Goal: Task Accomplishment & Management: Use online tool/utility

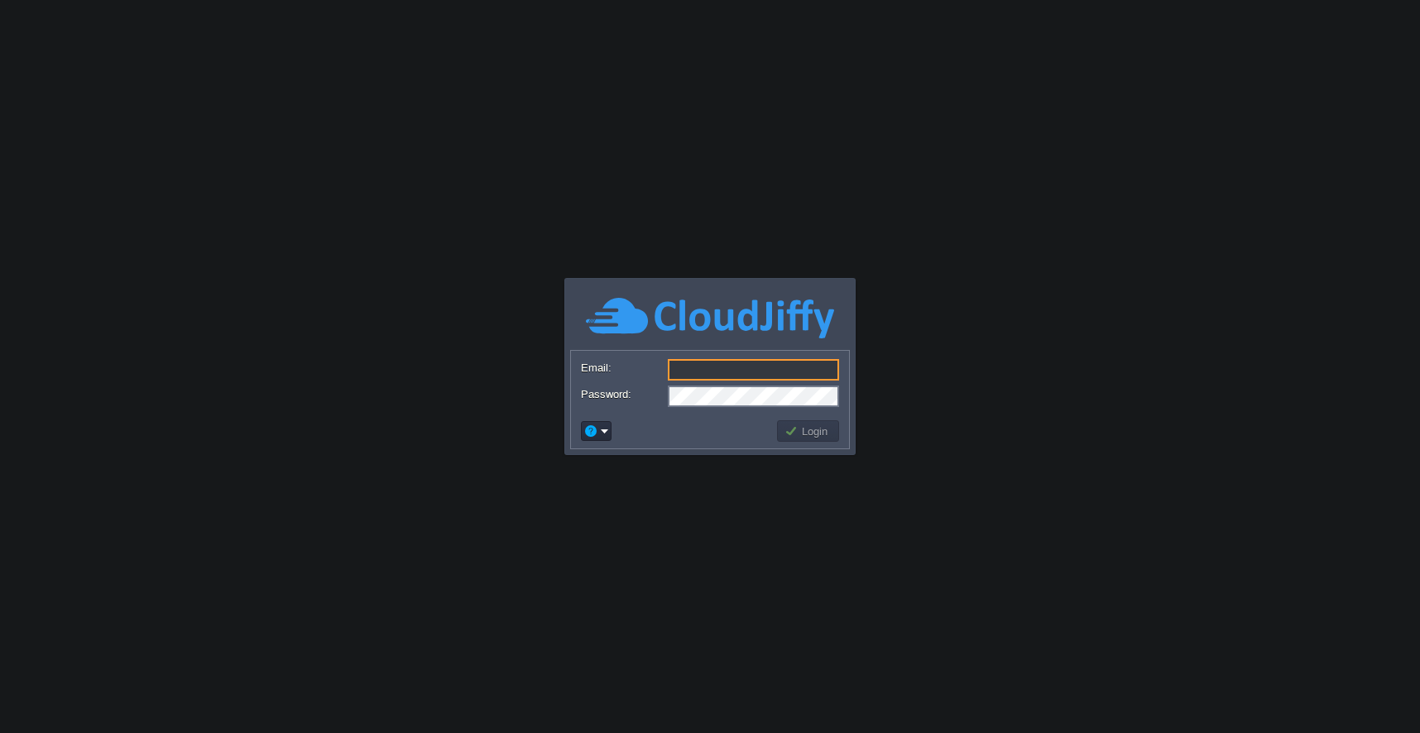
type input "[EMAIL_ADDRESS][DOMAIN_NAME]"
click at [752, 423] on td at bounding box center [677, 431] width 196 height 26
click at [800, 425] on button "Login" at bounding box center [809, 431] width 48 height 15
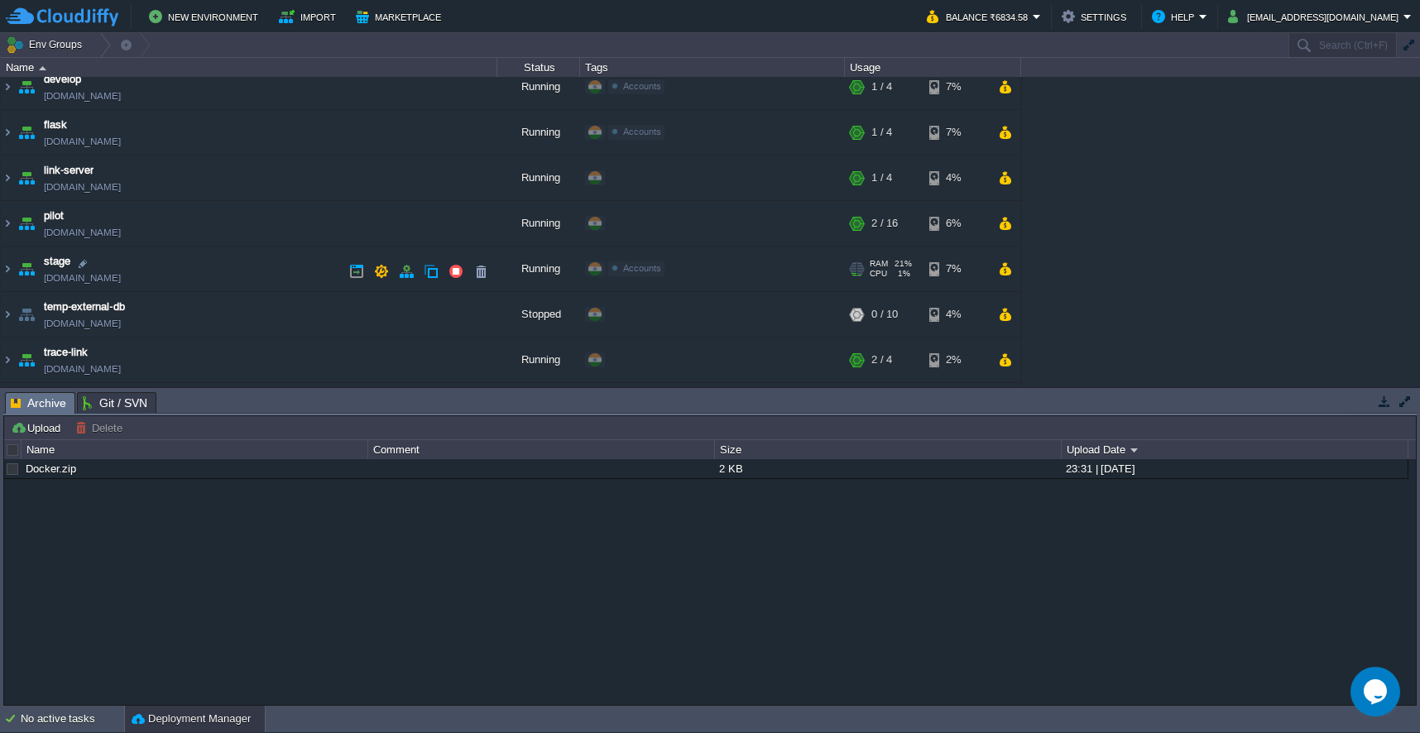
scroll to position [166, 0]
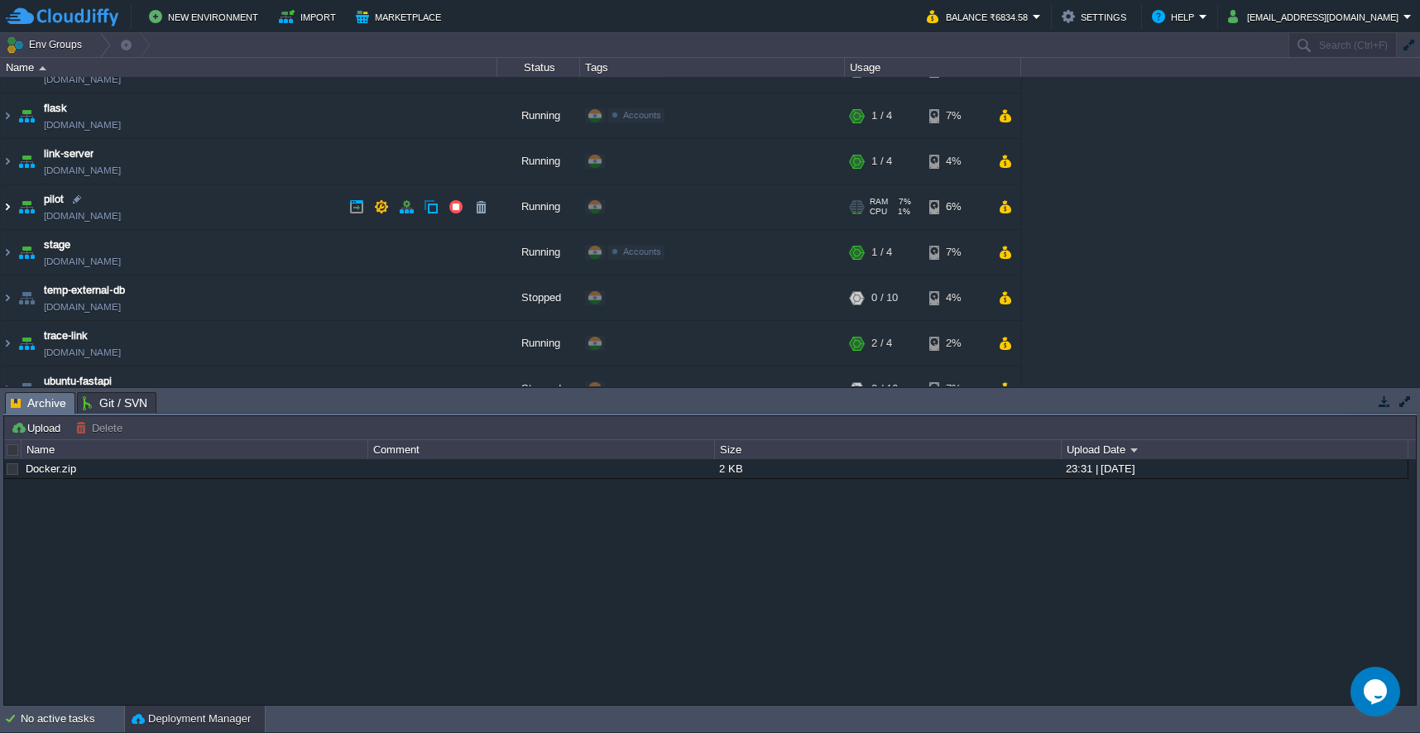
click at [10, 208] on img at bounding box center [7, 207] width 13 height 45
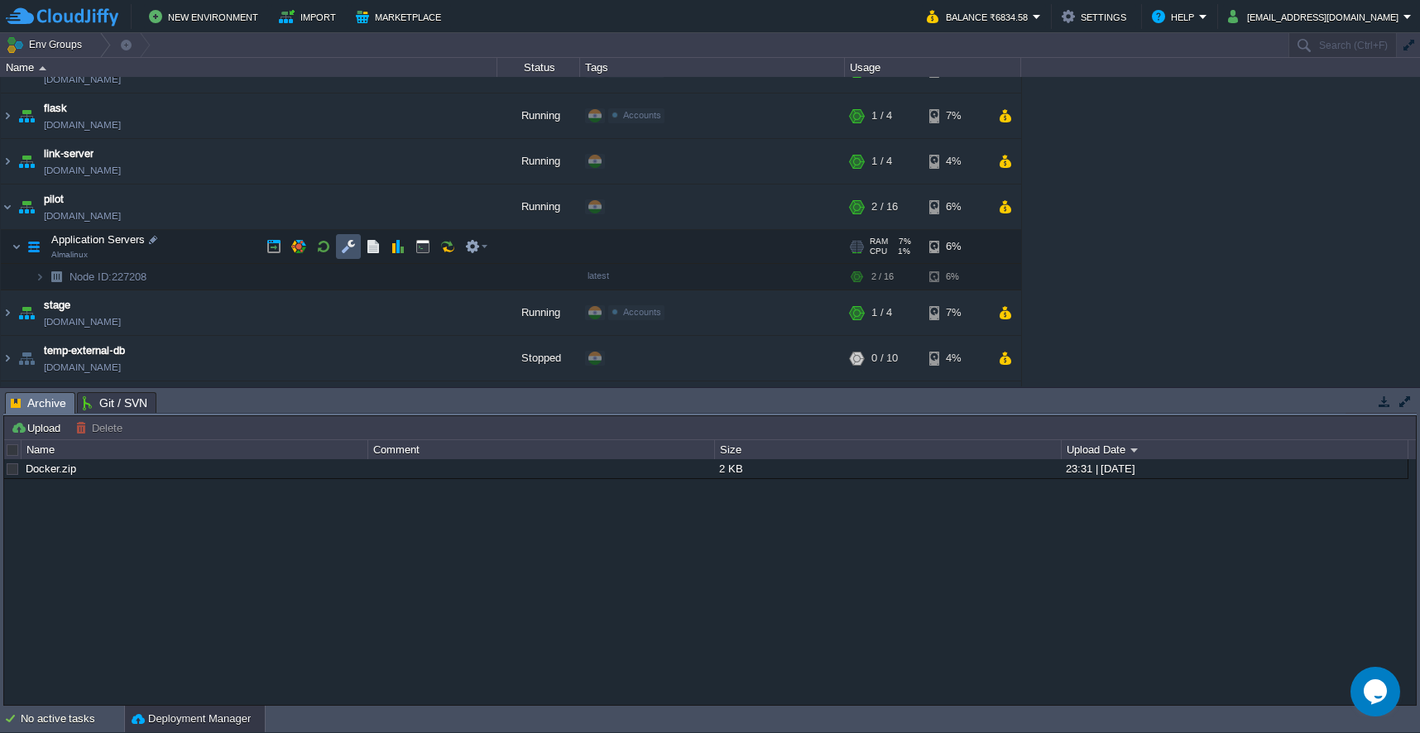
click at [346, 245] on button "button" at bounding box center [348, 246] width 15 height 15
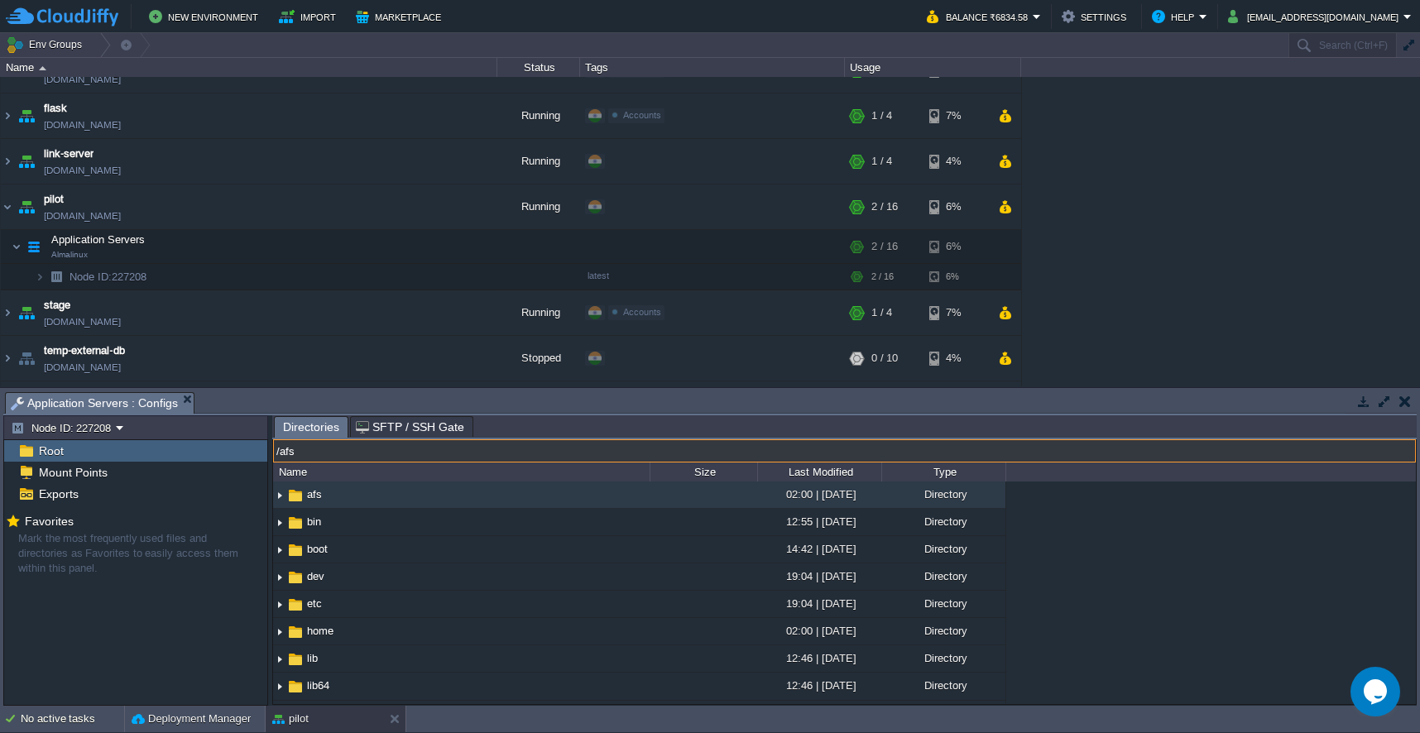
click at [416, 456] on input "/afs" at bounding box center [844, 451] width 1143 height 23
type input "/usr/share/nginx/html"
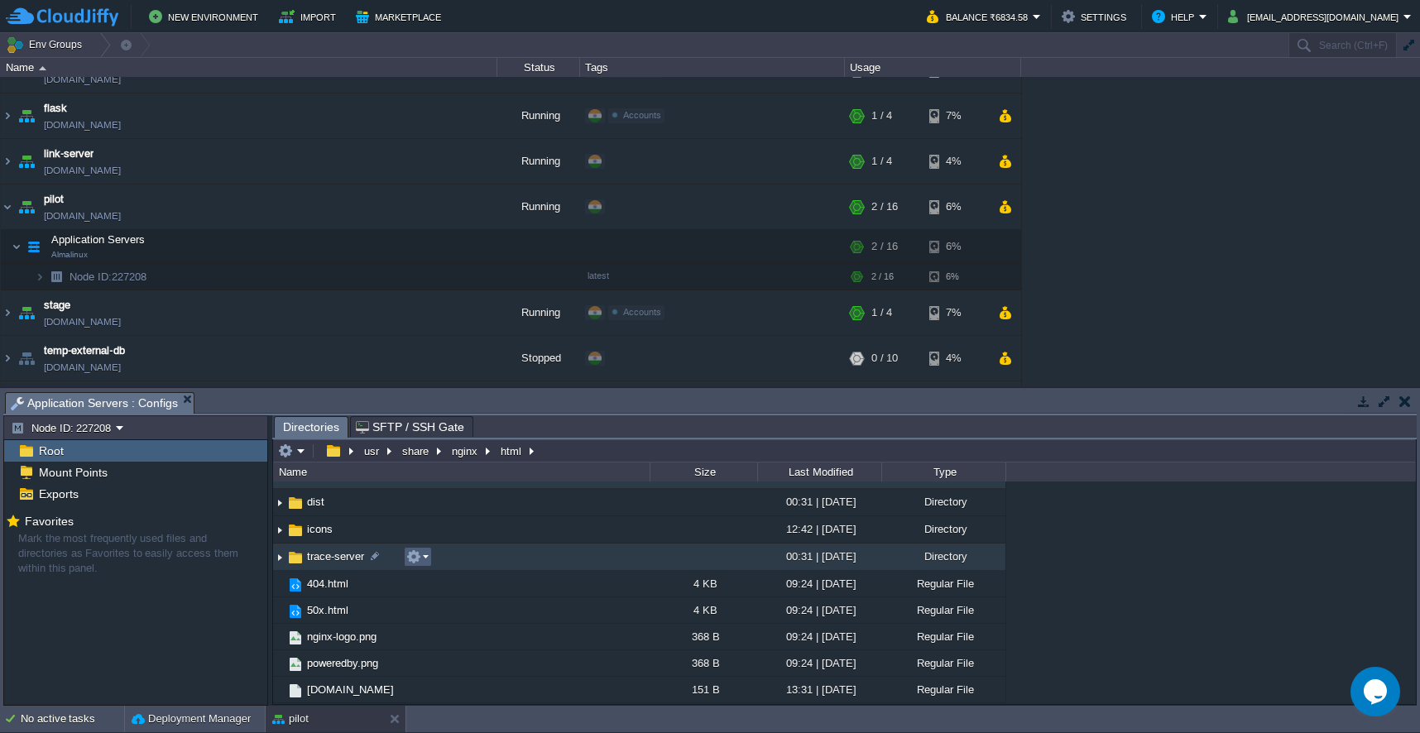
scroll to position [0, 0]
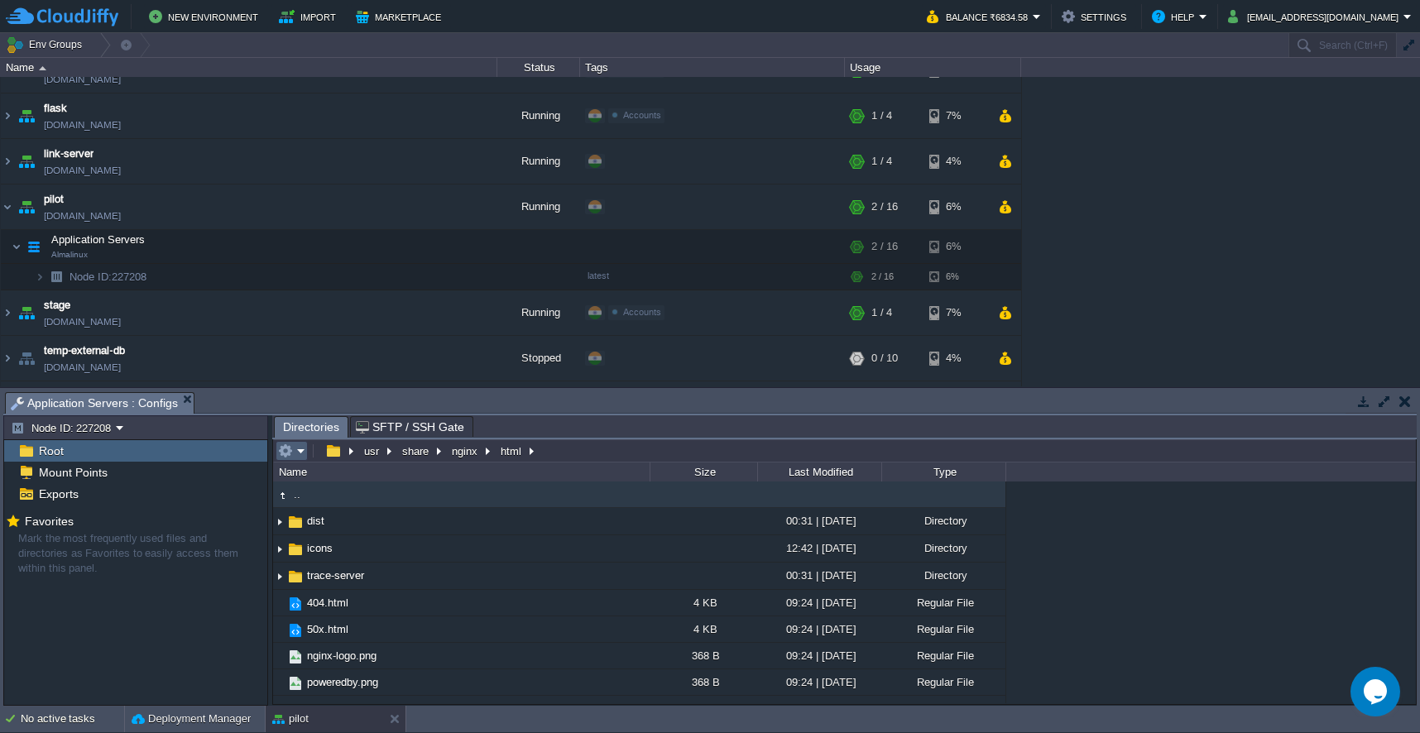
click at [300, 456] on em at bounding box center [291, 451] width 27 height 15
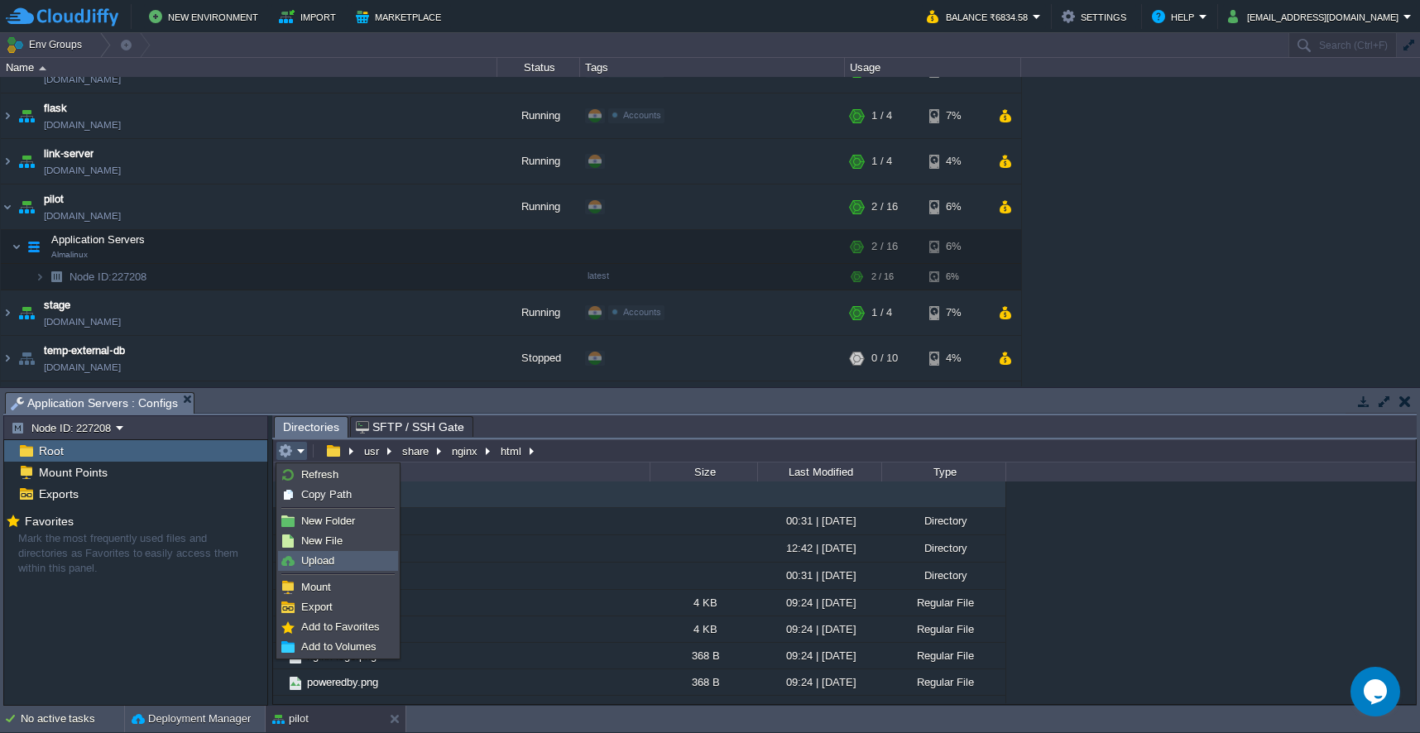
click at [335, 560] on link "Upload" at bounding box center [338, 561] width 118 height 18
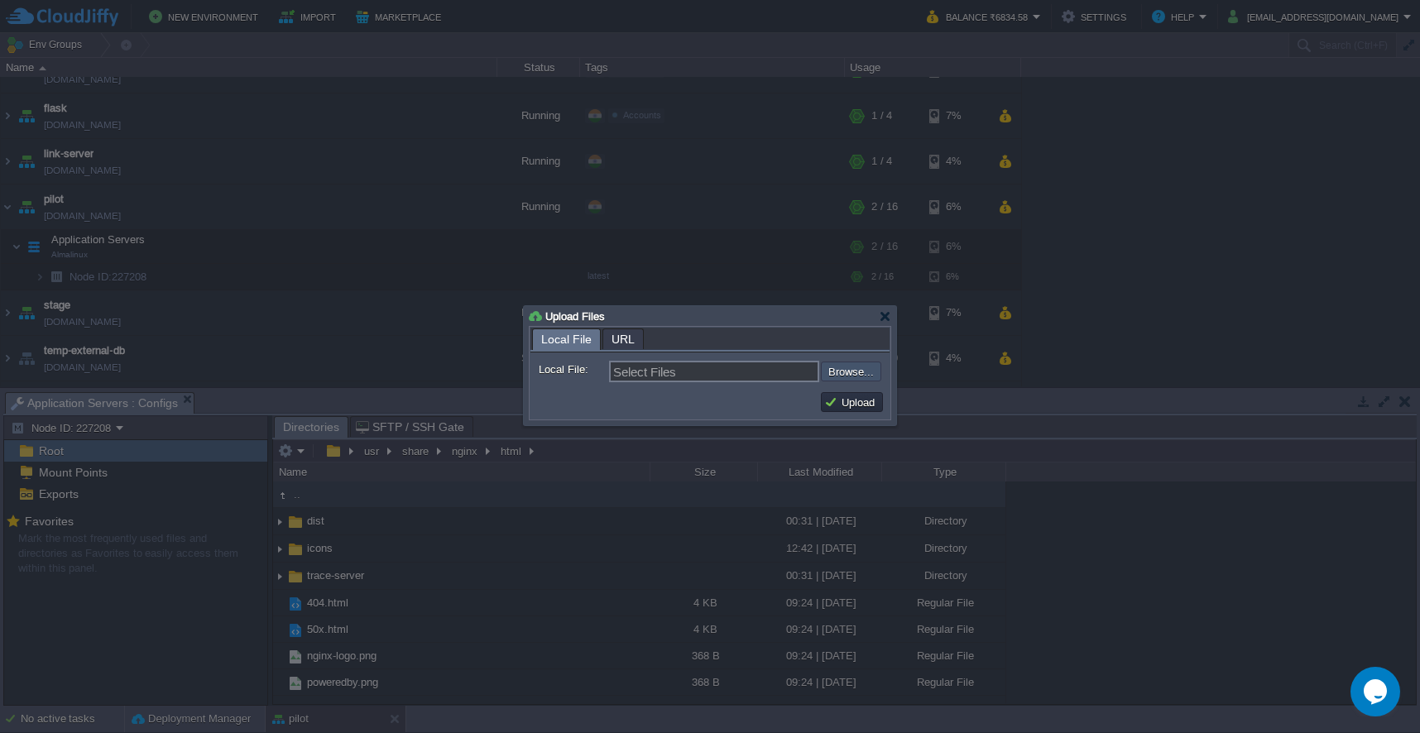
click at [830, 375] on input "file" at bounding box center [776, 372] width 209 height 20
type input "C:\fakepath\final.zip"
type input "final.zip"
click at [837, 401] on button "Upload" at bounding box center [851, 402] width 55 height 15
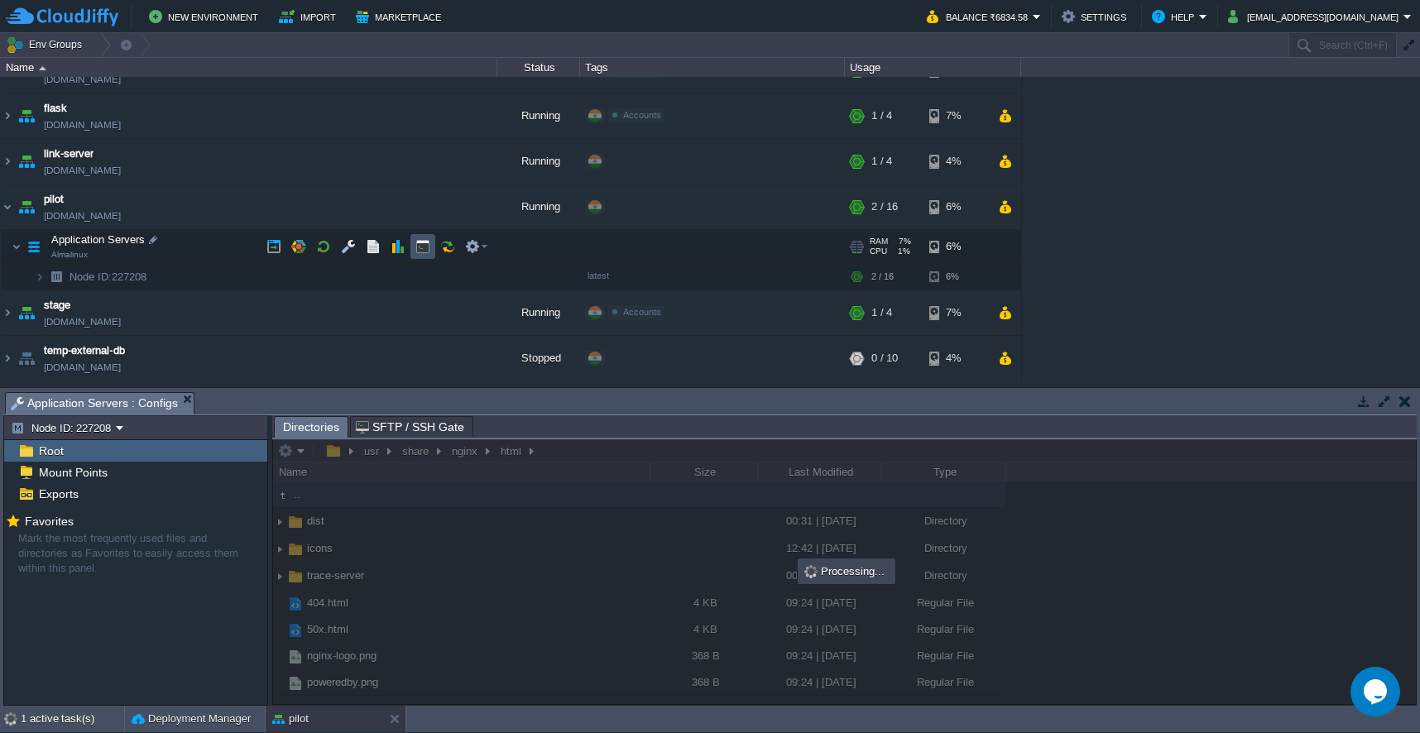
click at [427, 246] on button "button" at bounding box center [423, 246] width 15 height 15
click at [171, 406] on span "Application Servers : Configs" at bounding box center [94, 403] width 167 height 21
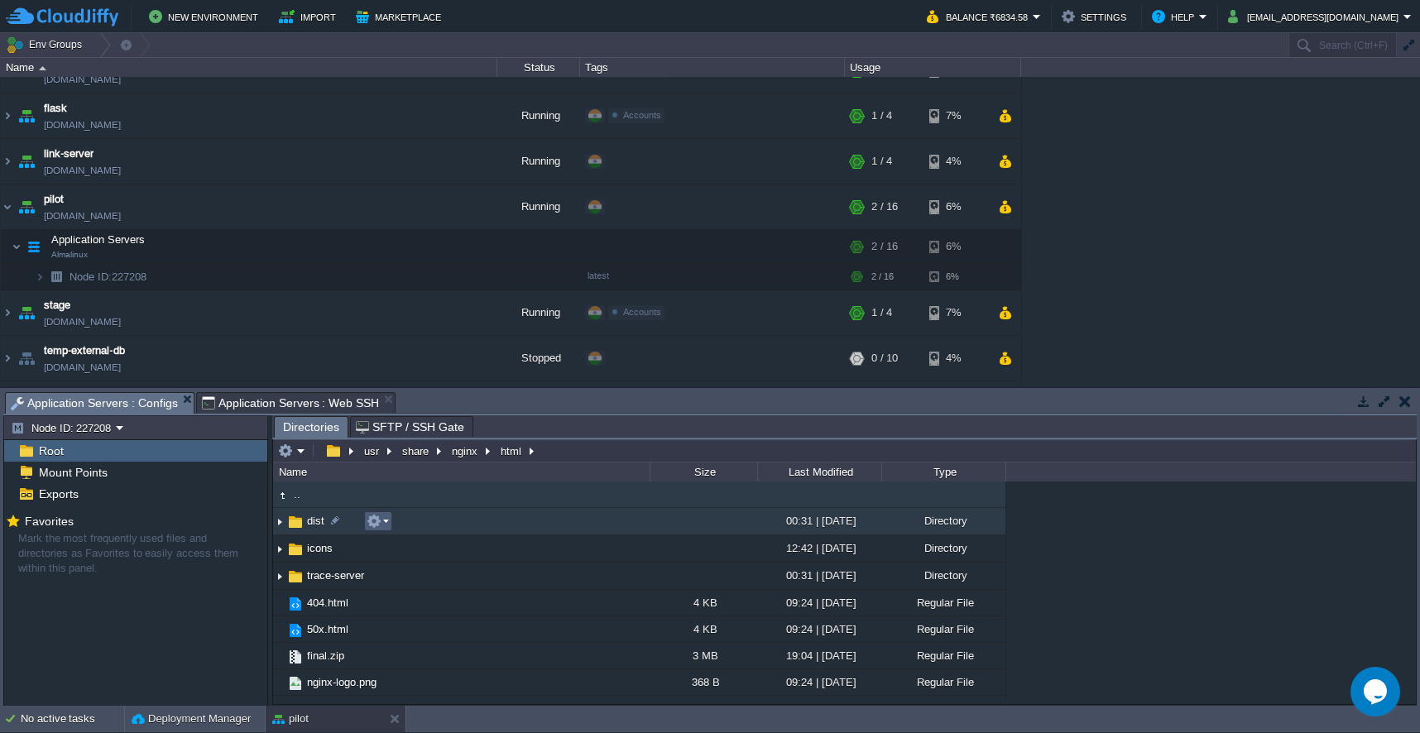
click at [388, 524] on em at bounding box center [378, 521] width 22 height 15
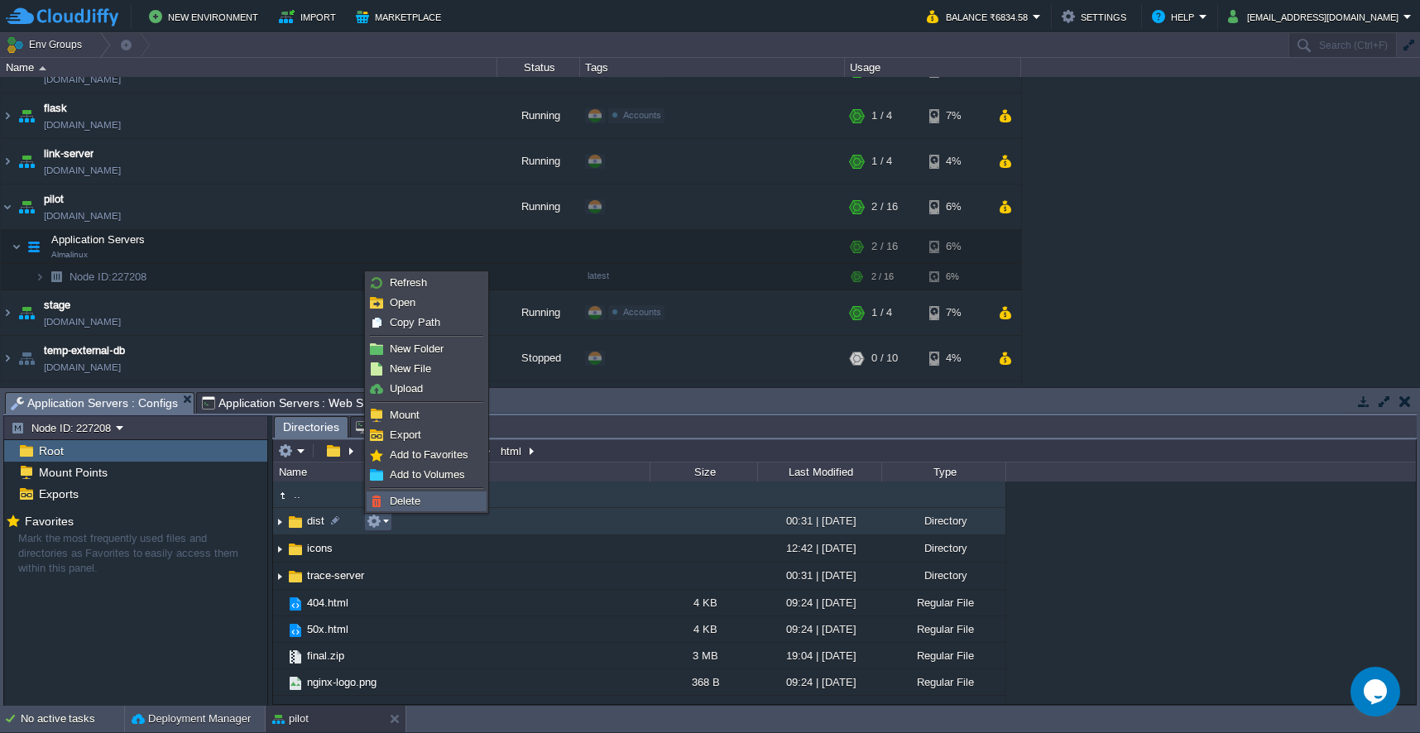
click at [401, 502] on span "Delete" at bounding box center [405, 501] width 31 height 12
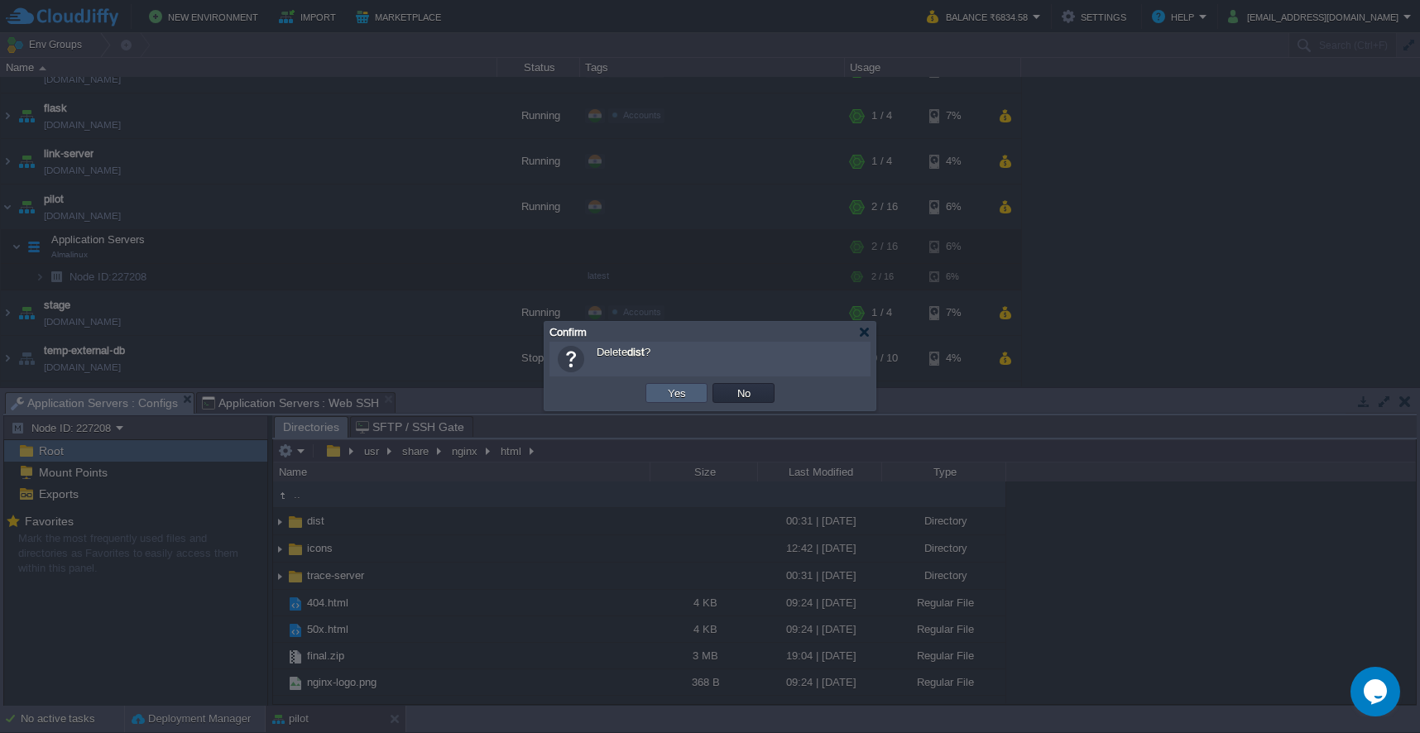
click at [648, 394] on td "Yes" at bounding box center [677, 393] width 62 height 20
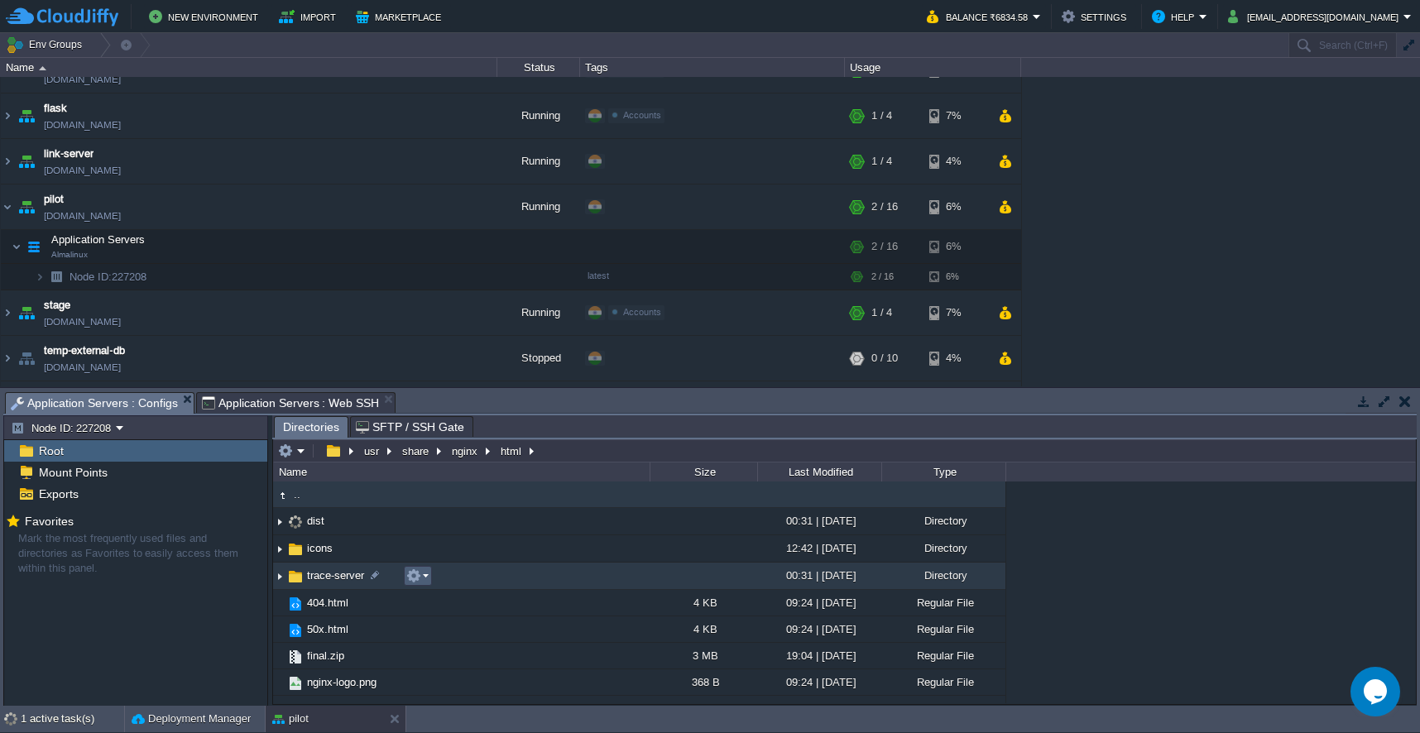
click at [425, 581] on em at bounding box center [417, 576] width 22 height 15
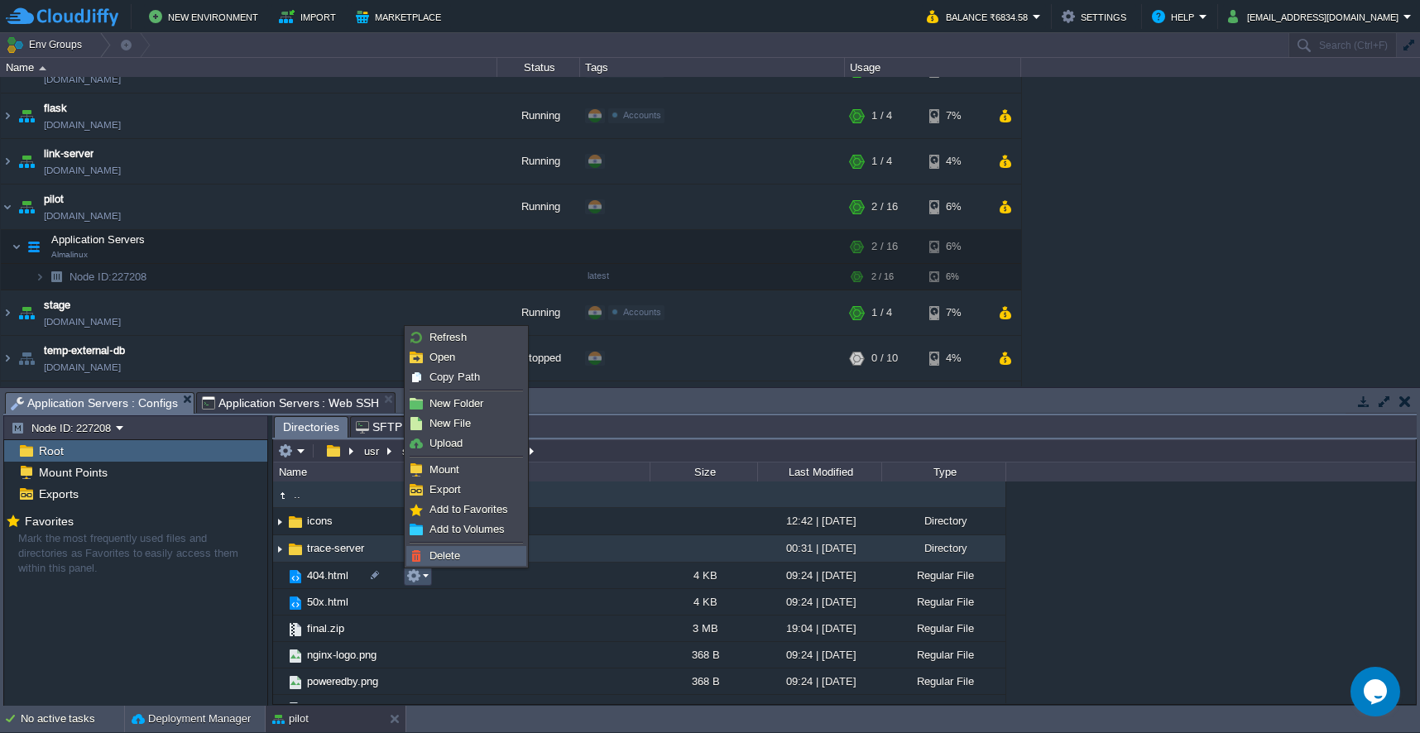
click at [430, 552] on span "Delete" at bounding box center [445, 556] width 31 height 12
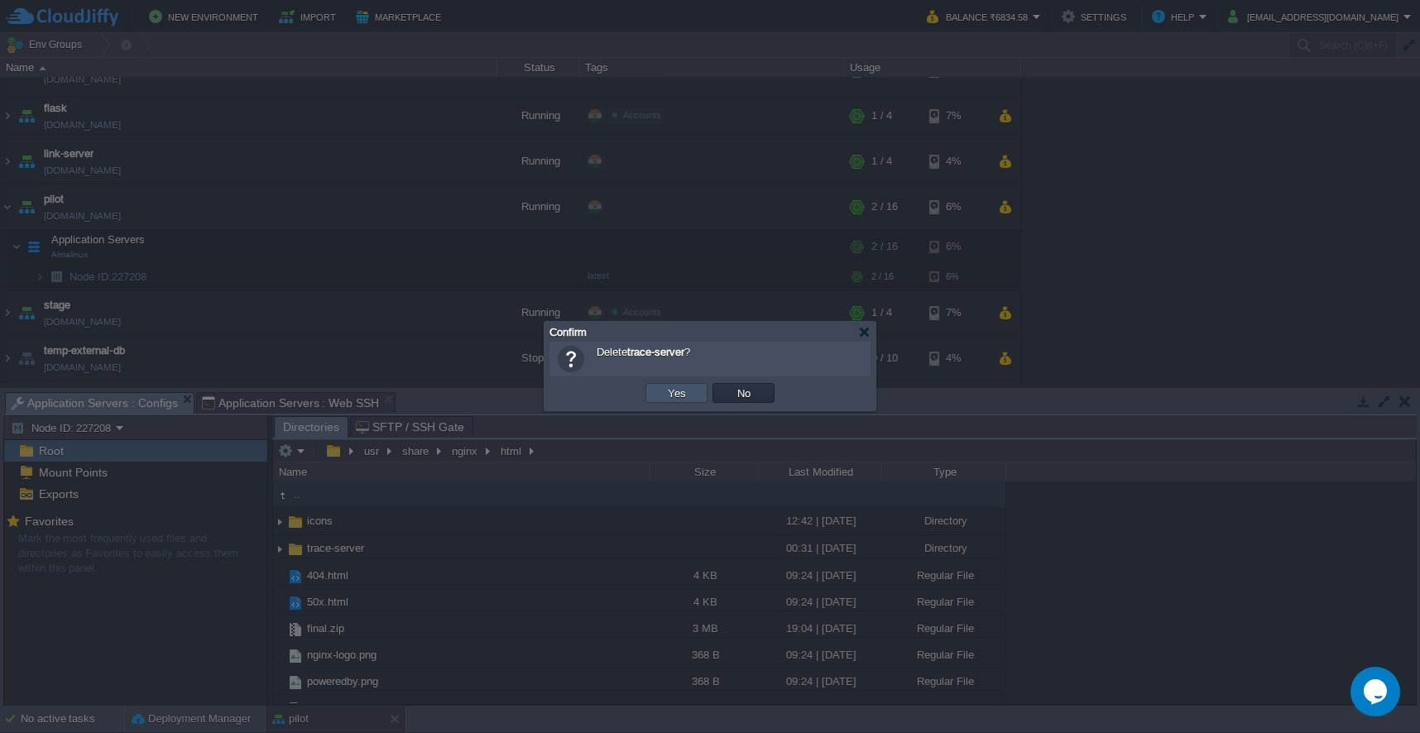
click at [666, 396] on button "Yes" at bounding box center [677, 393] width 28 height 15
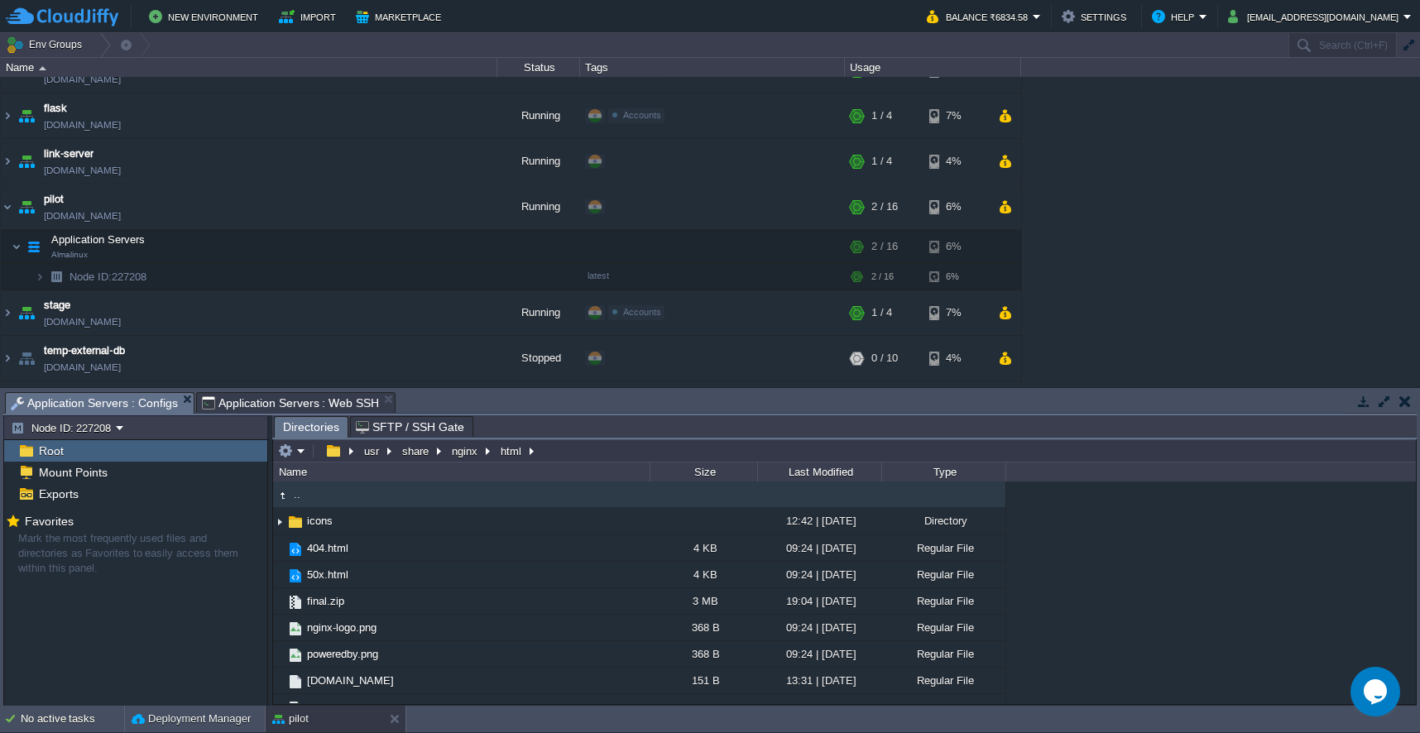
type input "#000000"
click at [324, 410] on span "Application Servers : Web SSH" at bounding box center [291, 403] width 178 height 20
click at [165, 408] on span "Application Servers : Configs" at bounding box center [94, 403] width 167 height 21
type input "/usr/share/nginx/html"
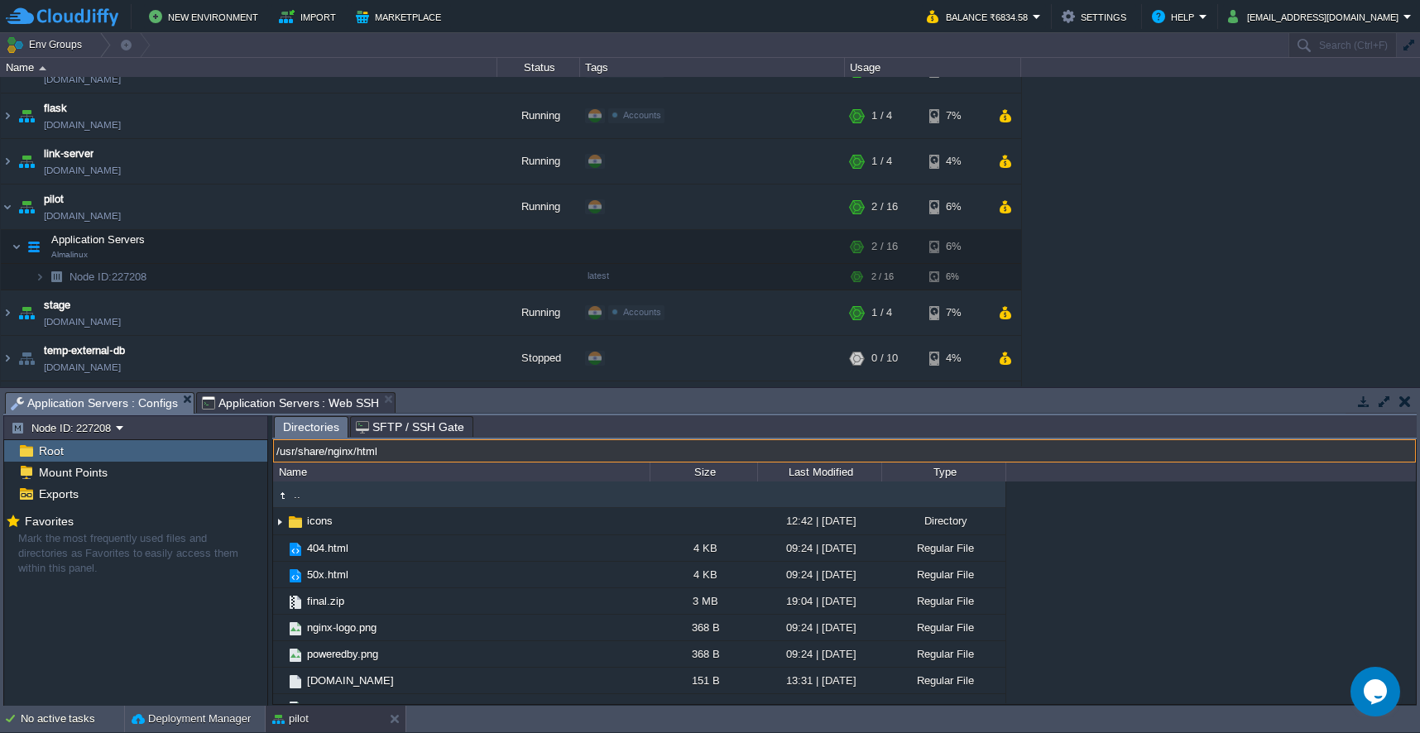
click at [547, 448] on input "/usr/share/nginx/html" at bounding box center [844, 451] width 1143 height 23
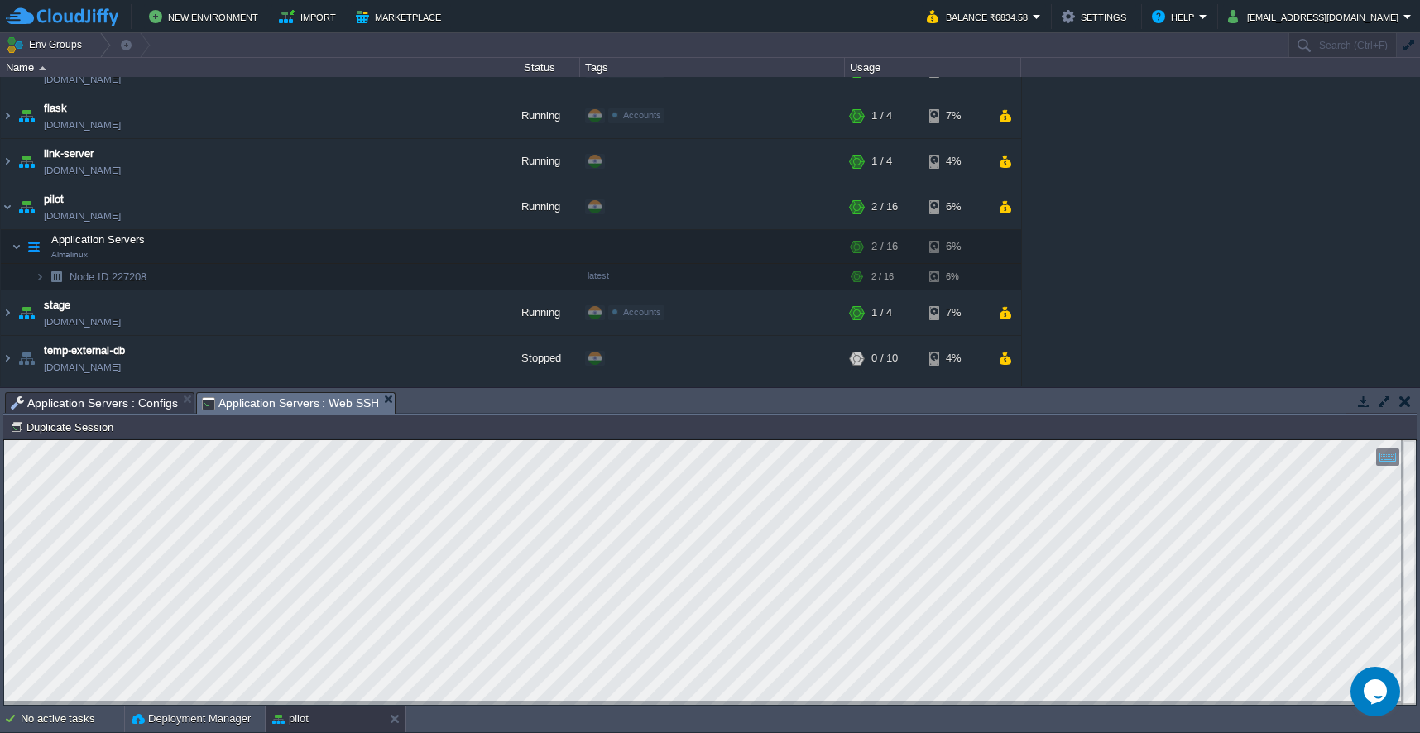
click at [330, 396] on span "Application Servers : Web SSH" at bounding box center [291, 403] width 178 height 21
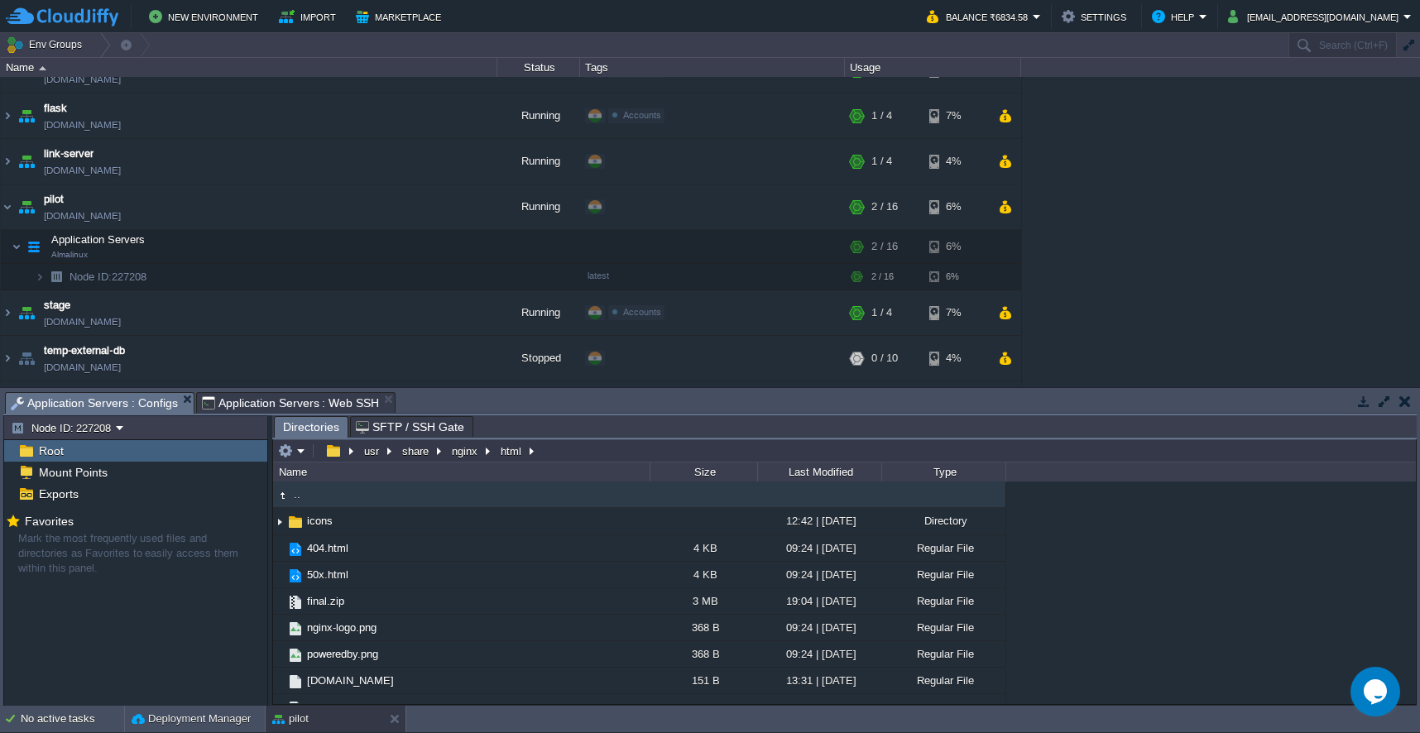
click at [152, 411] on span "Application Servers : Configs" at bounding box center [94, 403] width 167 height 21
click at [319, 243] on button "button" at bounding box center [323, 246] width 15 height 15
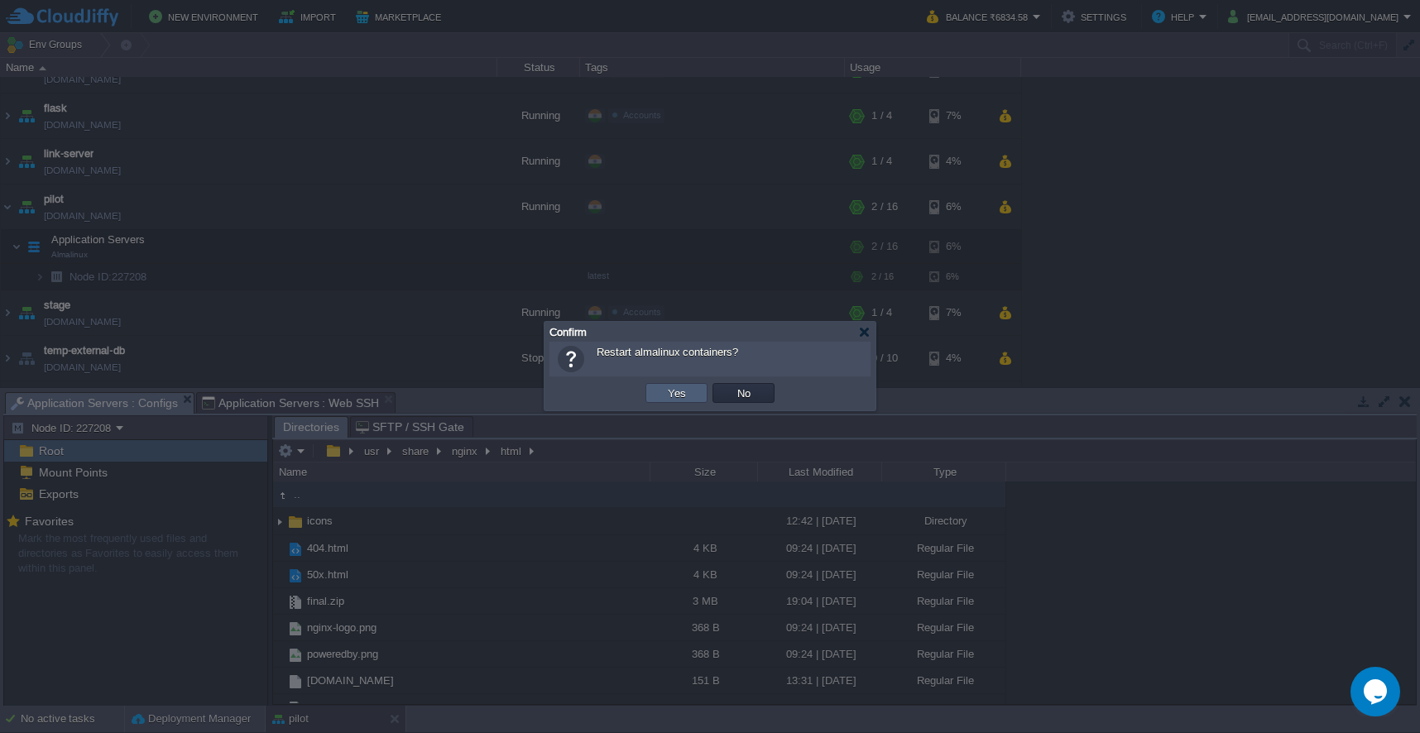
click at [651, 387] on td "Yes" at bounding box center [677, 393] width 62 height 20
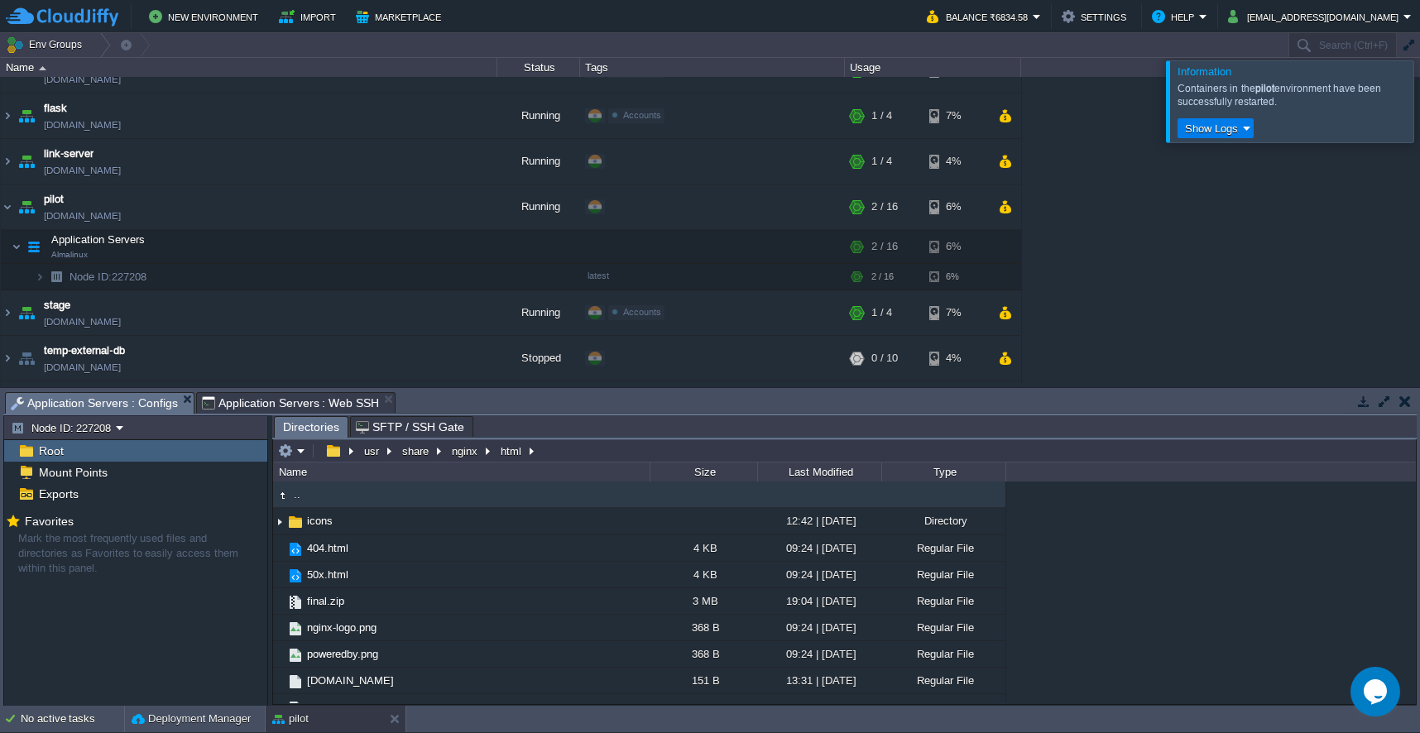
click at [1420, 98] on div at bounding box center [1440, 100] width 0 height 81
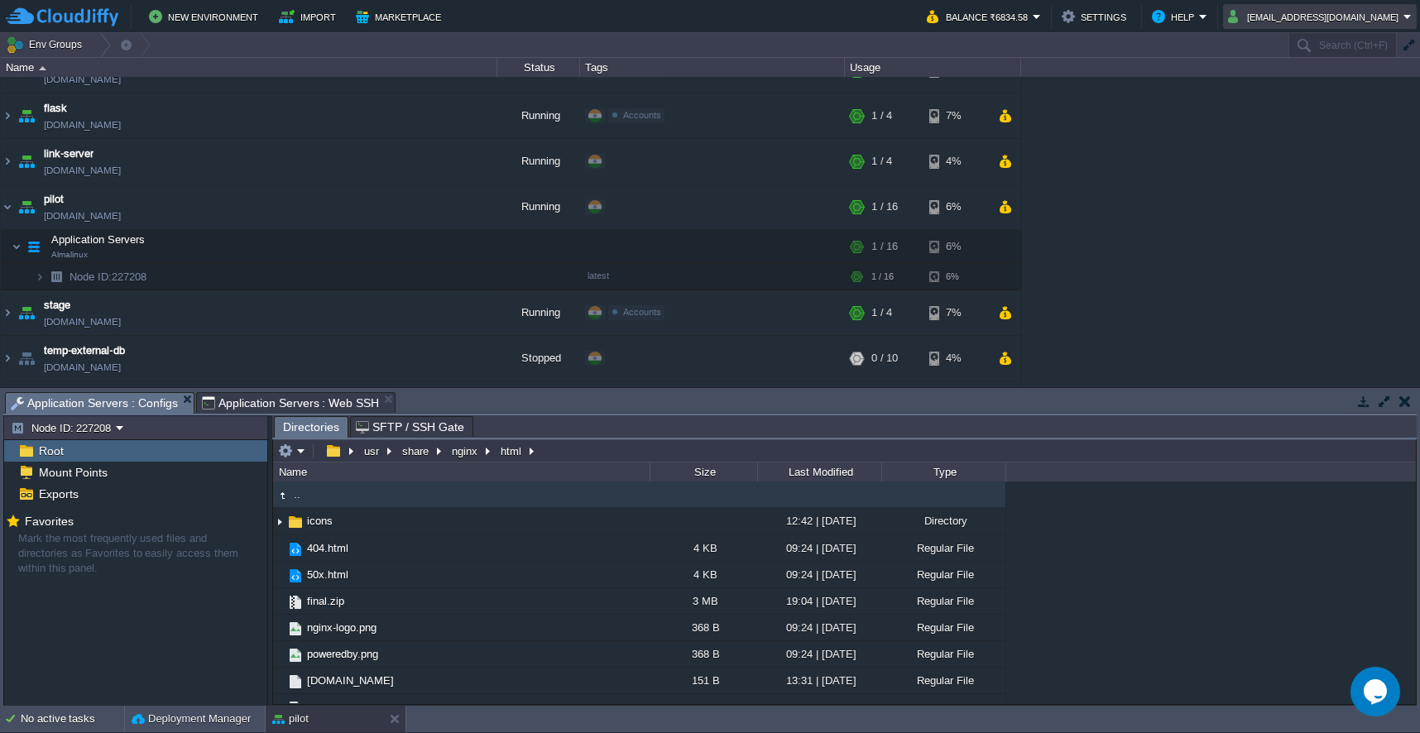
click at [1373, 19] on button "[EMAIL_ADDRESS][DOMAIN_NAME]" at bounding box center [1315, 17] width 175 height 20
click at [1381, 84] on link "Sign out" at bounding box center [1345, 88] width 138 height 18
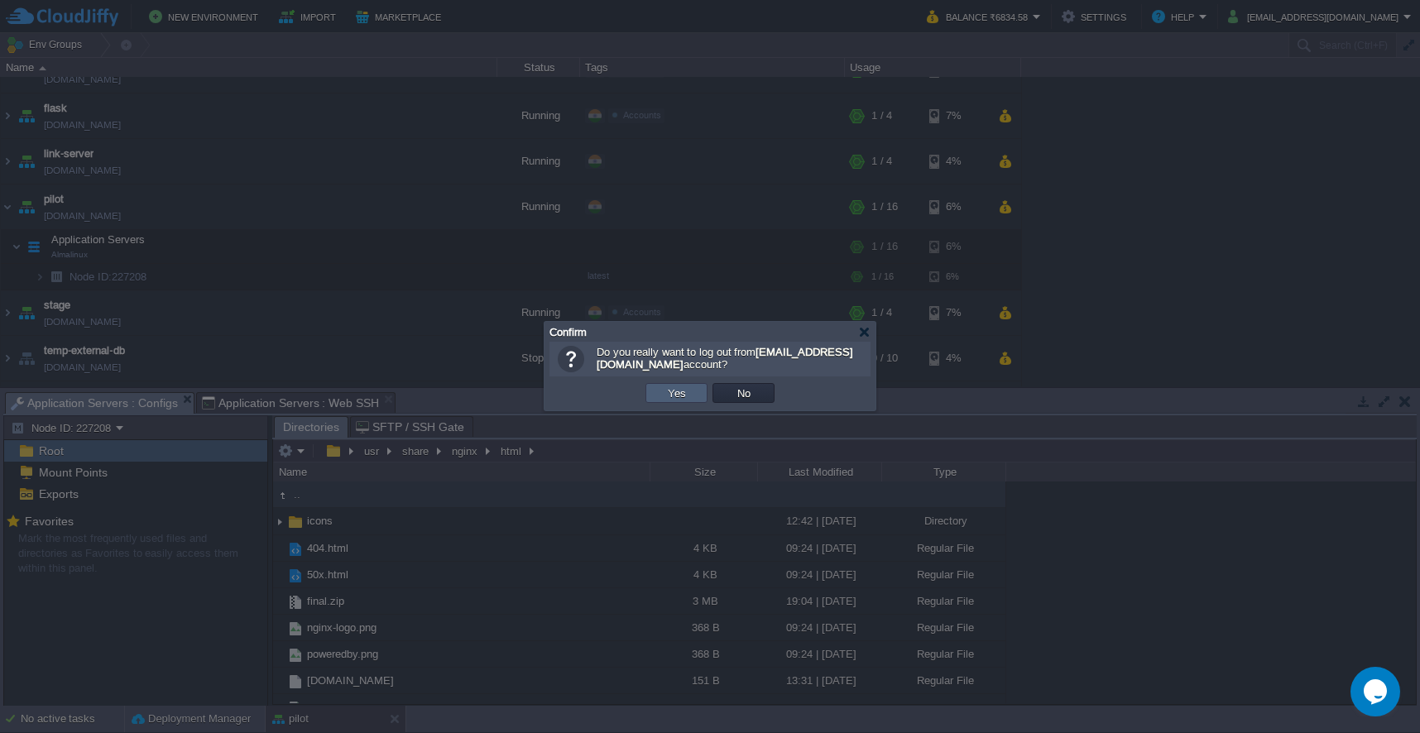
click at [701, 393] on td "Yes" at bounding box center [677, 393] width 62 height 20
